Goal: Task Accomplishment & Management: Manage account settings

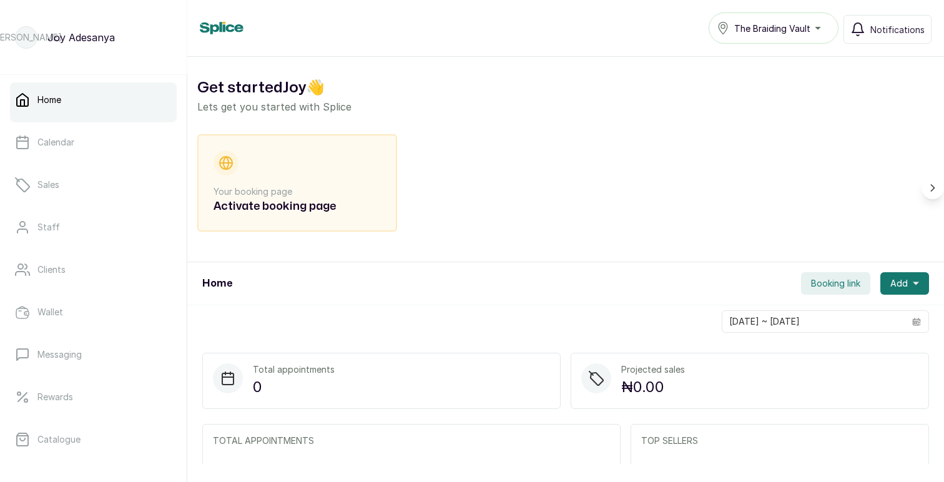
click at [755, 32] on span "The Braiding Vault" at bounding box center [772, 28] width 76 height 13
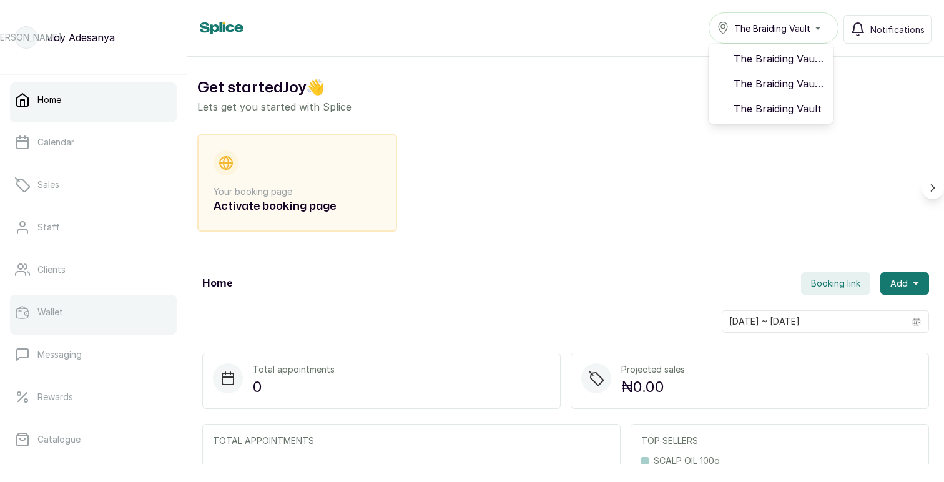
scroll to position [216, 0]
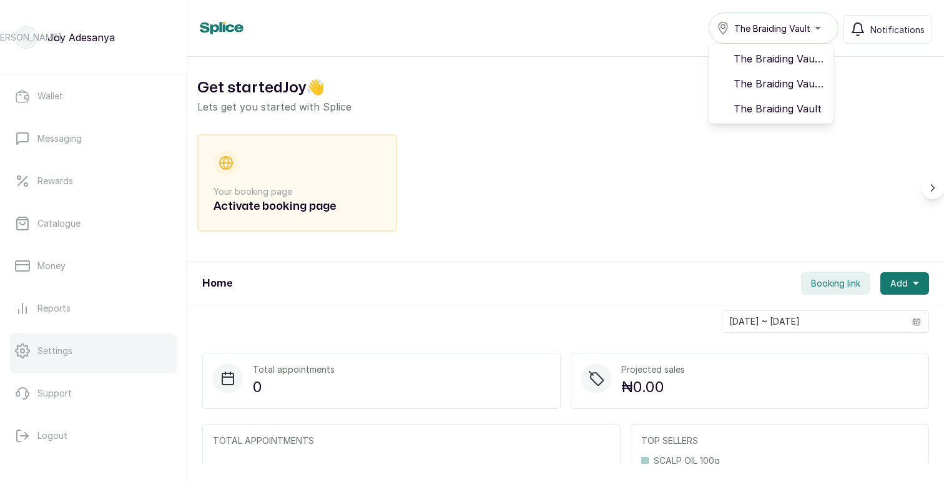
click at [64, 354] on p "Settings" at bounding box center [54, 351] width 35 height 12
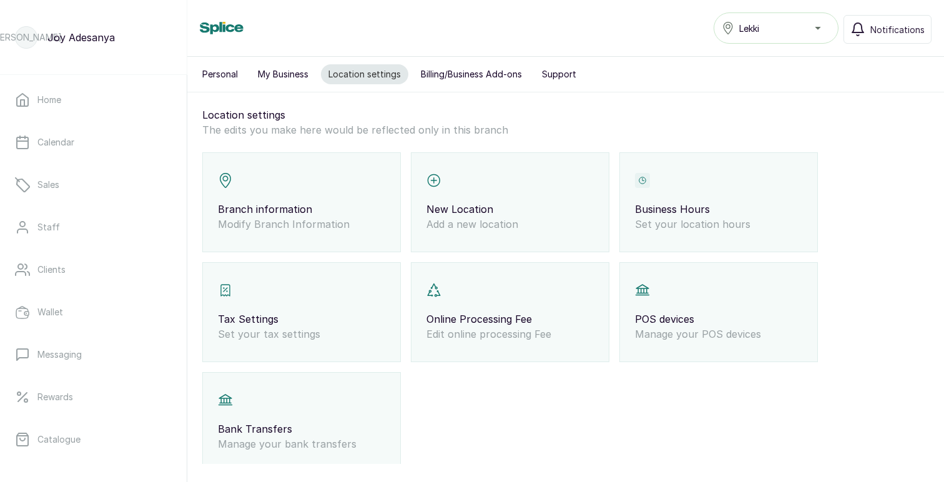
click at [764, 27] on div "Lekki" at bounding box center [776, 28] width 109 height 15
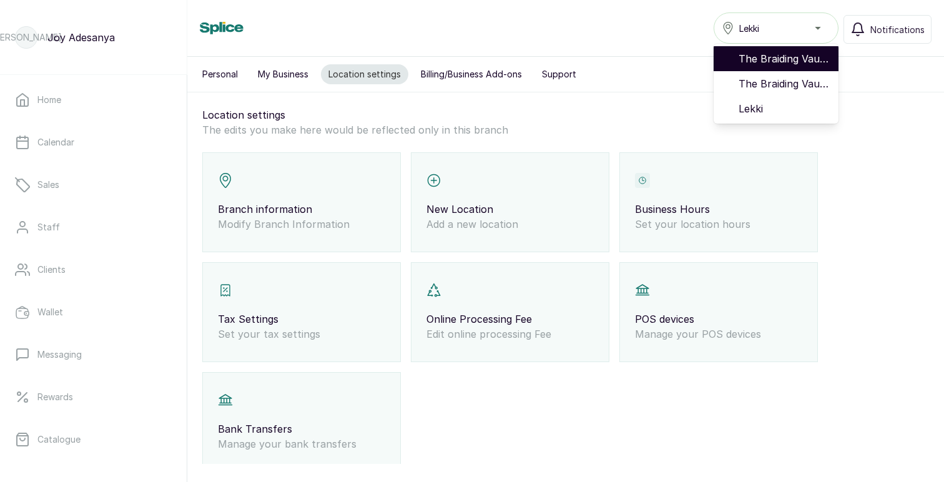
click at [774, 56] on span "The Braiding Vault - Ikoyi" at bounding box center [784, 58] width 90 height 15
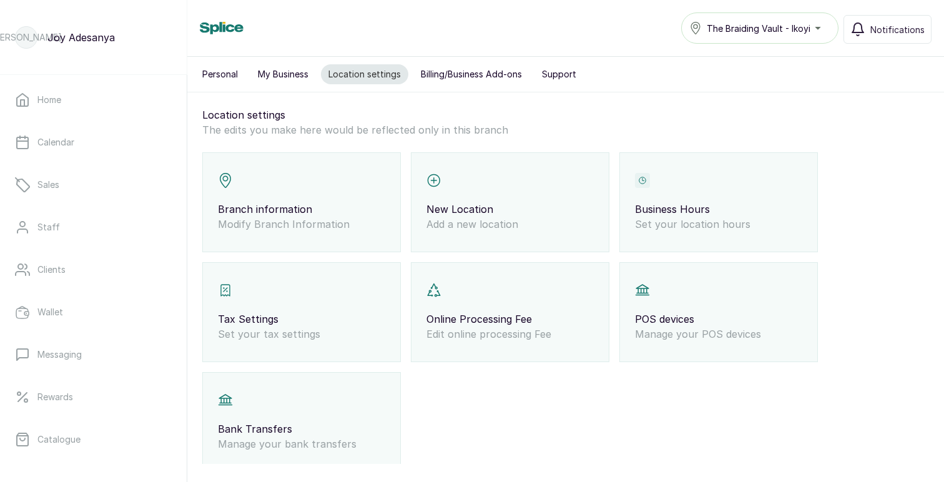
click at [772, 28] on span "The Braiding Vault - Ikoyi" at bounding box center [759, 28] width 104 height 13
click at [294, 210] on p "Branch information" at bounding box center [301, 209] width 167 height 15
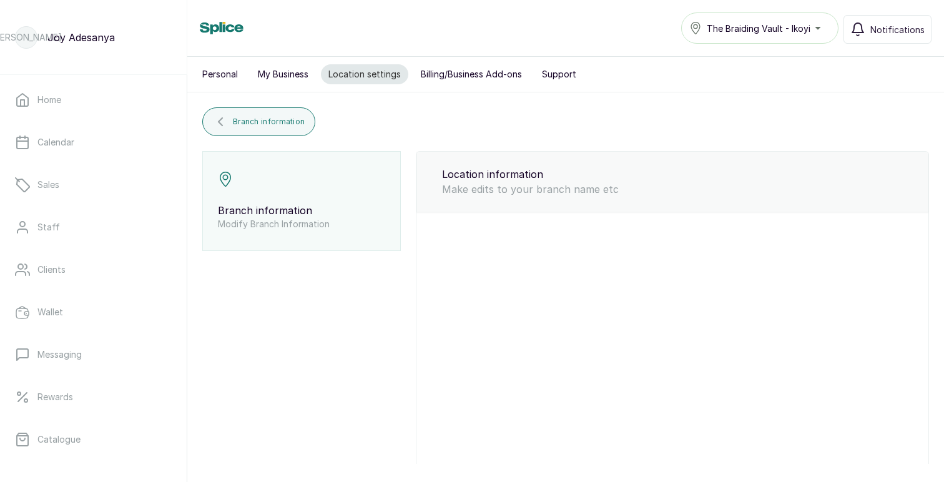
type input "The Braiding Vault - Ikoyi"
type input "connectikoyi@thebraidingvault.com"
type input "8169788625"
select select "percentage"
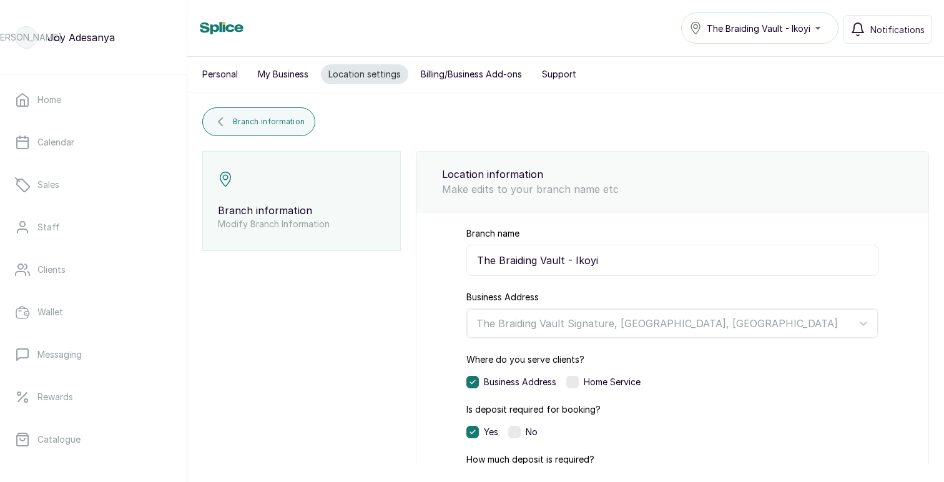
drag, startPoint x: 572, startPoint y: 258, endPoint x: 436, endPoint y: 254, distance: 135.5
click at [436, 254] on div "Branch name The Braiding Vault - Ikoyi Business Address The Braiding Vault Sign…" at bounding box center [672, 461] width 512 height 499
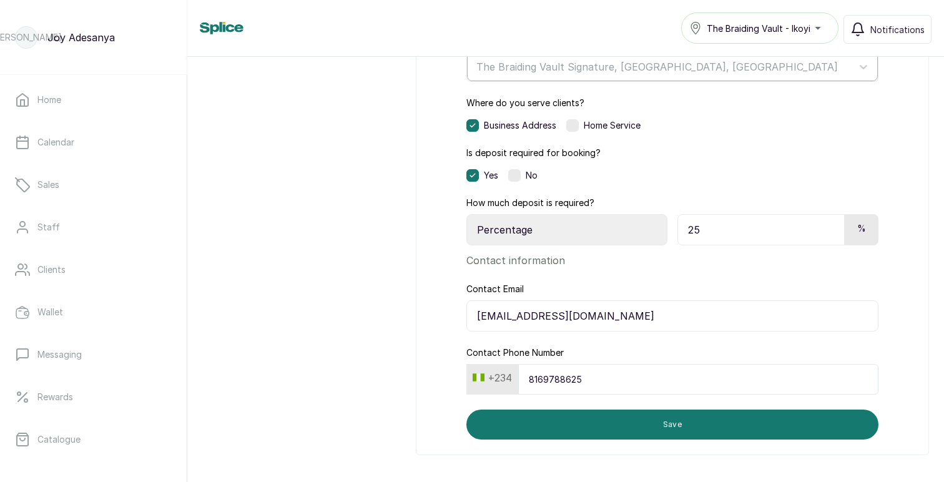
scroll to position [263, 0]
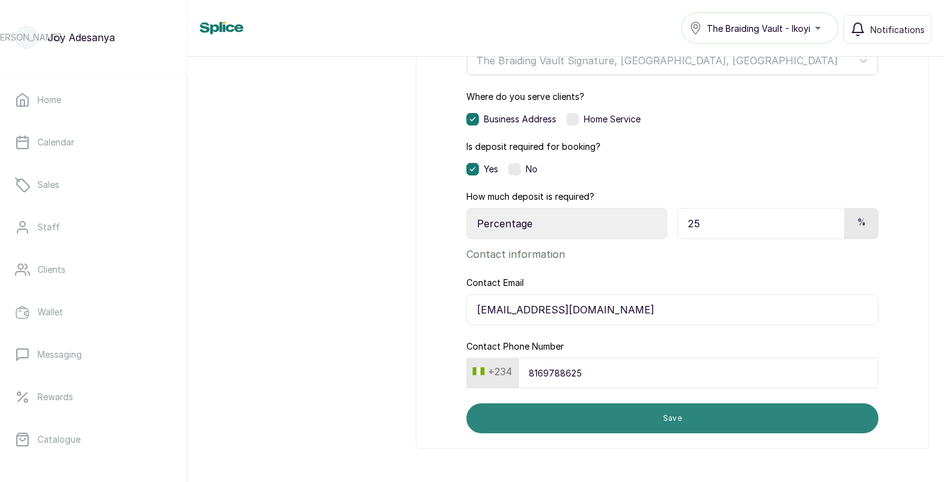
type input "Ikoyi"
click at [667, 413] on button "Save" at bounding box center [672, 418] width 412 height 30
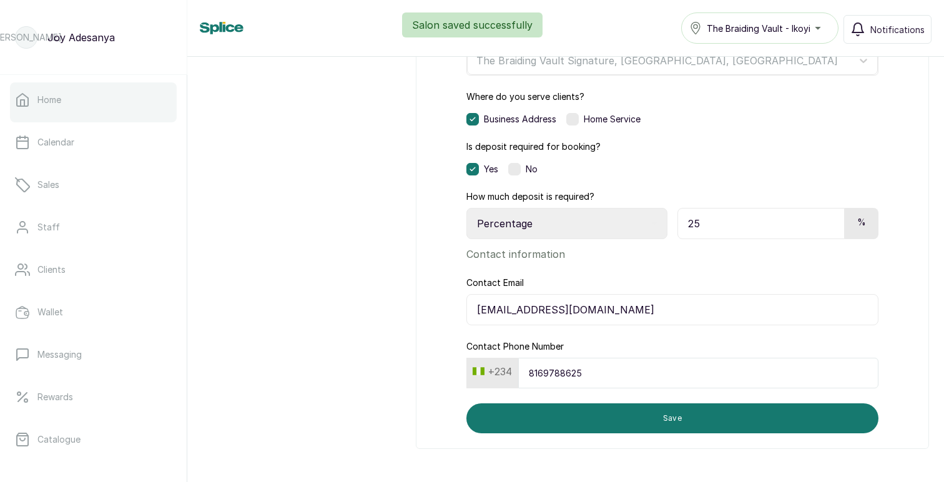
click at [61, 109] on link "Home" at bounding box center [93, 99] width 167 height 35
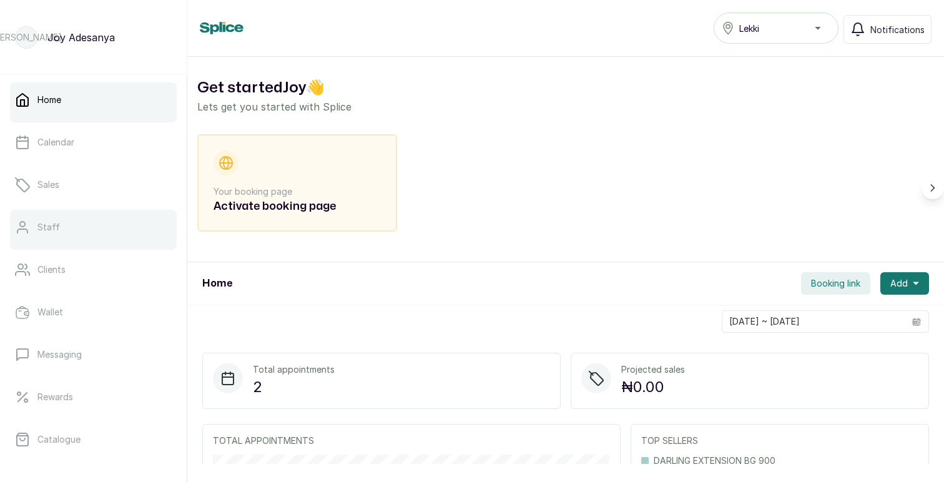
click at [57, 225] on p "Staff" at bounding box center [48, 227] width 22 height 12
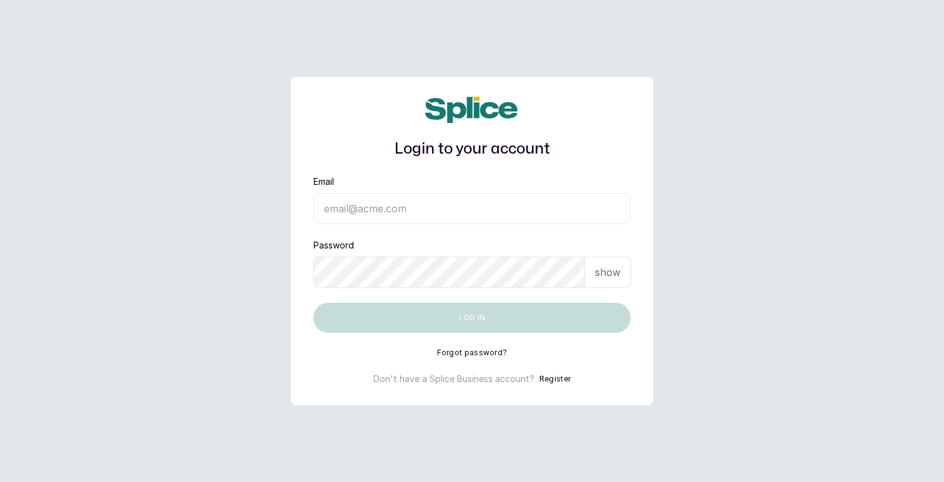
click at [416, 209] on input "Email" at bounding box center [471, 208] width 317 height 31
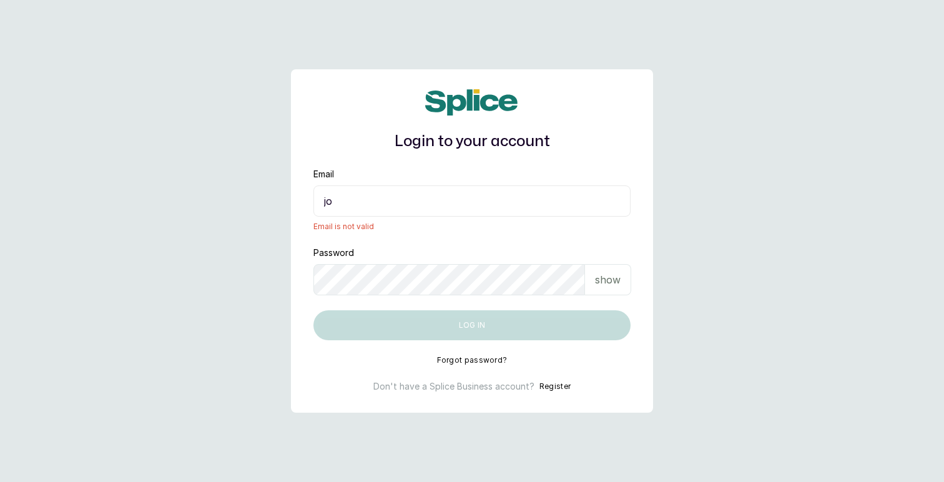
type input "joy.a@thebraidingvault.com"
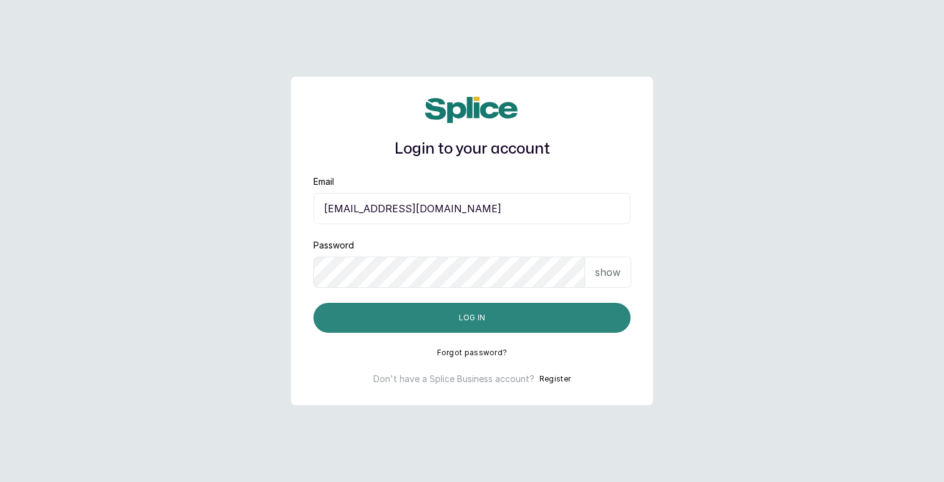
click at [465, 318] on button "Log in" at bounding box center [471, 318] width 317 height 30
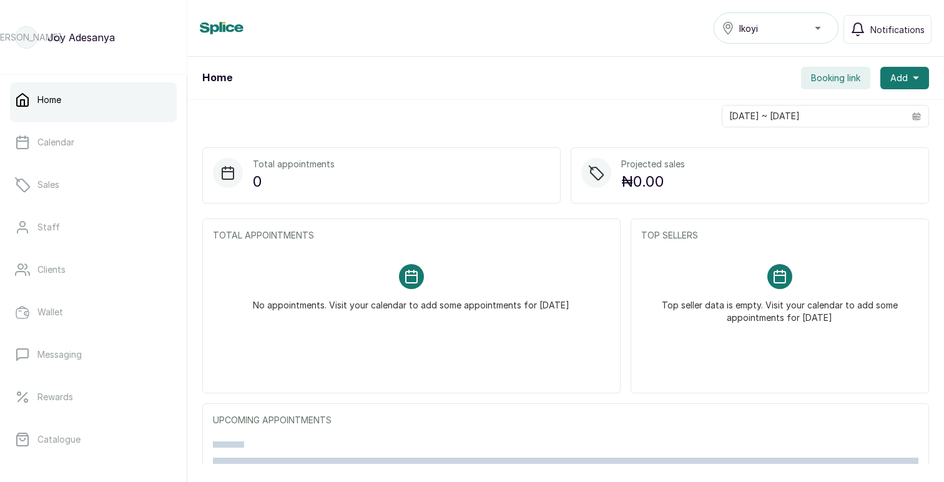
click at [789, 33] on div "Ikoyi" at bounding box center [776, 28] width 109 height 15
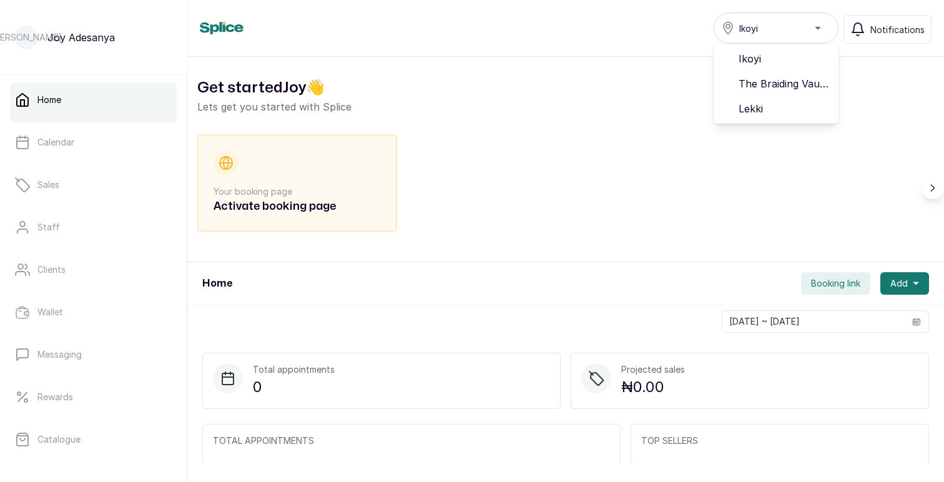
click at [639, 28] on div "Home Ikoyi Ikoyi The Braiding Vault - Ikoyi Lekki Notifications" at bounding box center [566, 27] width 732 height 31
click at [773, 26] on div "Ikoyi" at bounding box center [776, 28] width 109 height 15
click at [759, 104] on span "Lekki" at bounding box center [784, 108] width 90 height 15
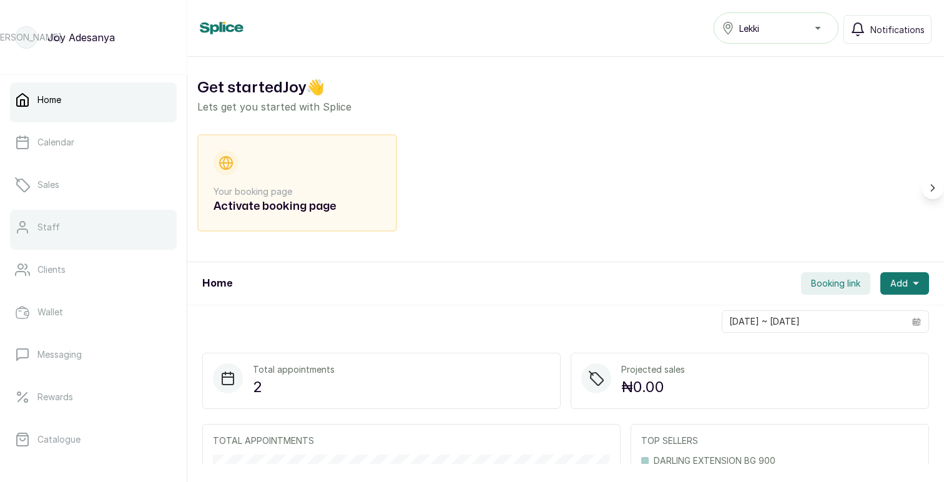
click at [71, 228] on link "Staff" at bounding box center [93, 227] width 167 height 35
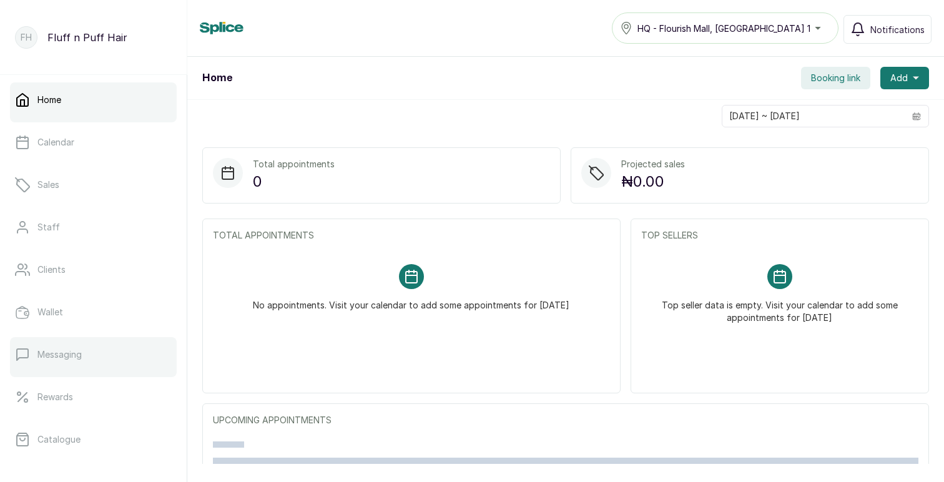
scroll to position [216, 0]
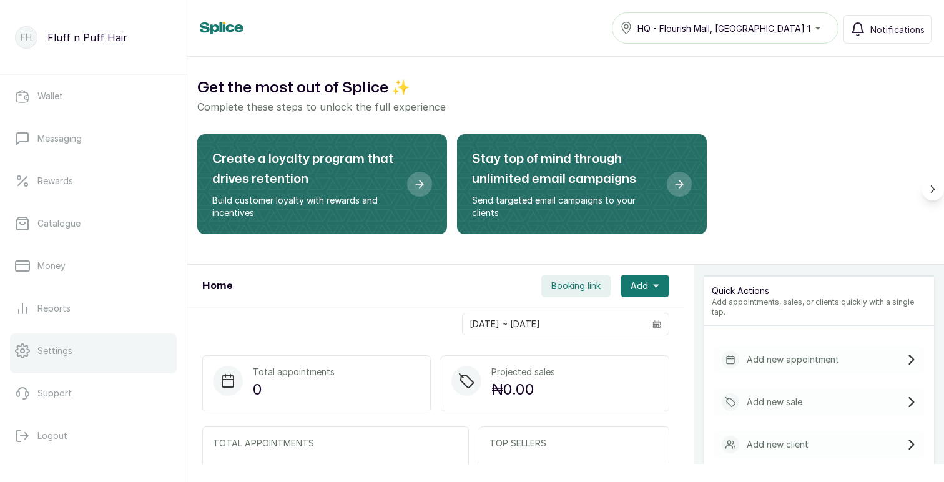
click at [62, 360] on link "Settings" at bounding box center [93, 350] width 167 height 35
